Goal: Navigation & Orientation: Find specific page/section

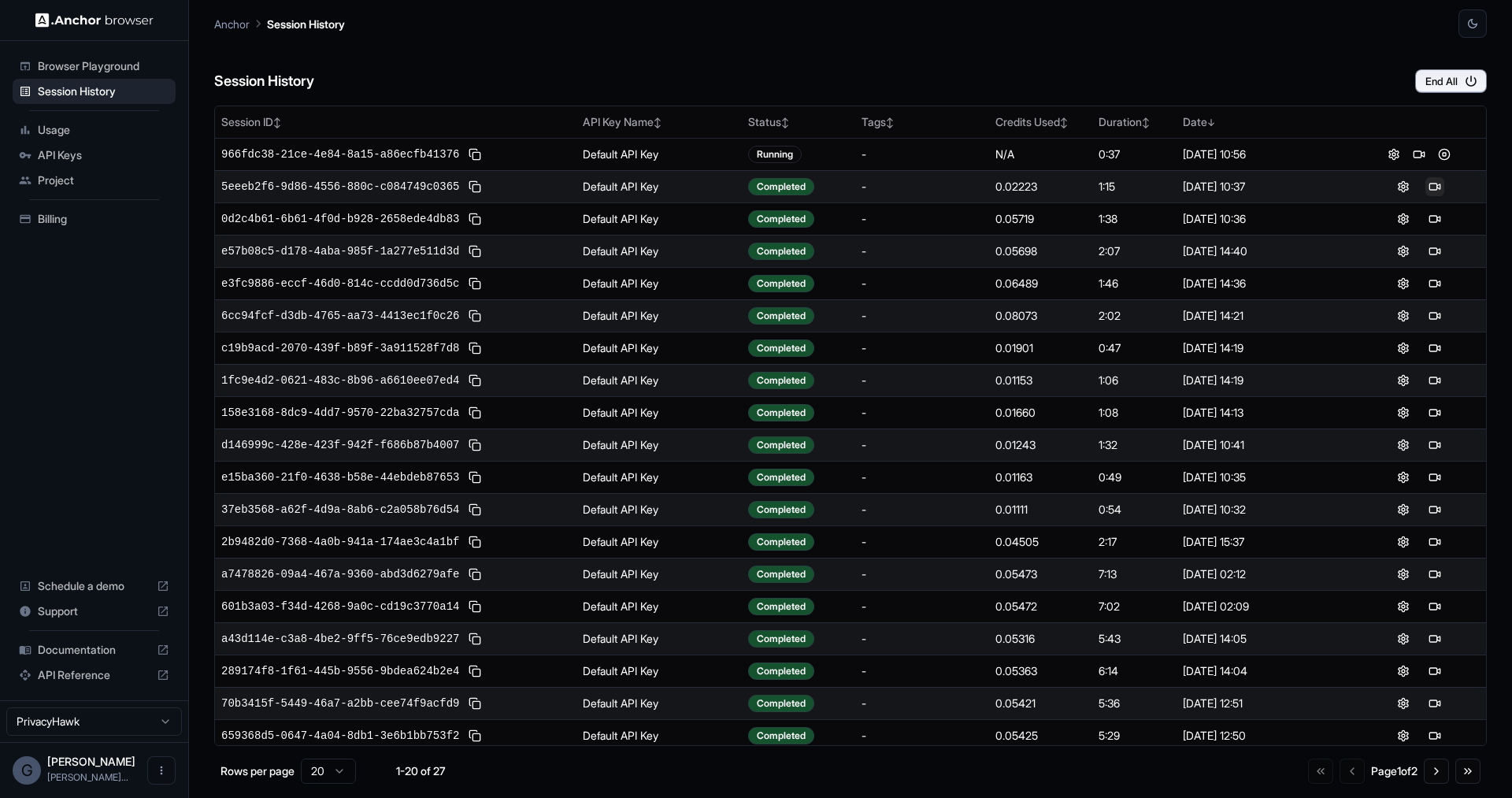
click at [1433, 189] on button at bounding box center [1434, 186] width 19 height 19
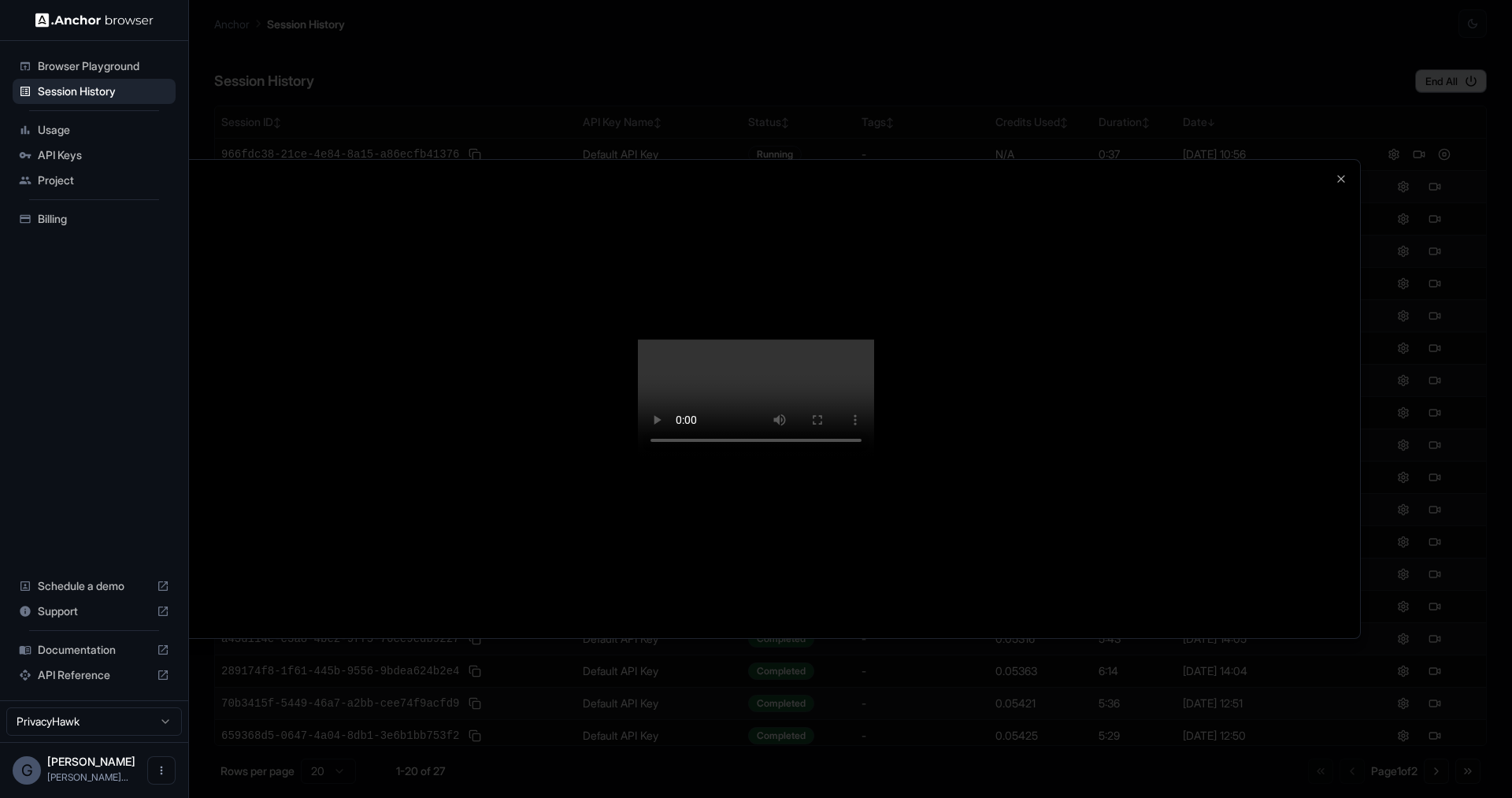
click at [1347, 160] on div at bounding box center [756, 399] width 1208 height 479
click at [1351, 160] on div at bounding box center [756, 399] width 1208 height 479
click at [1346, 173] on icon "button" at bounding box center [1341, 179] width 12 height 12
